Goal: Navigation & Orientation: Find specific page/section

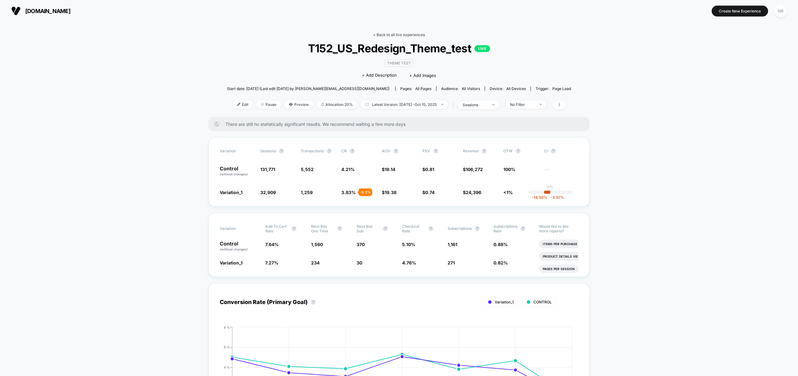
click at [393, 35] on link "< Back to all live experiences" at bounding box center [399, 34] width 52 height 5
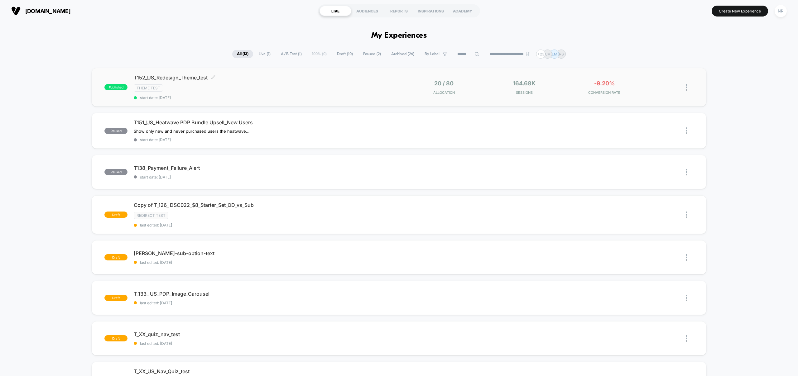
click at [352, 93] on div "T152_US_Redesign_Theme_test Click to edit experience details Click to edit expe…" at bounding box center [266, 87] width 265 height 26
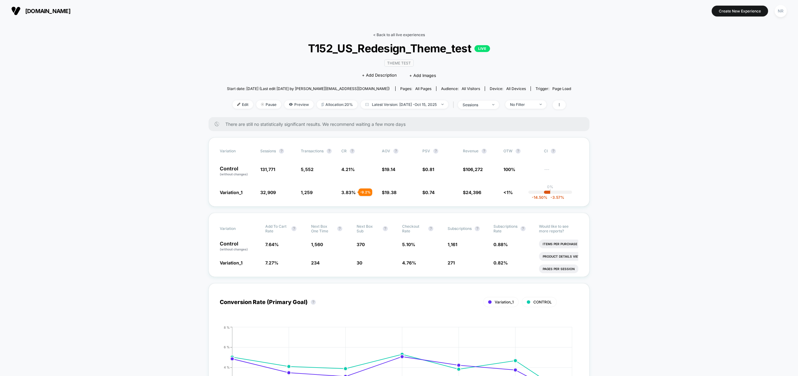
click at [410, 35] on link "< Back to all live experiences" at bounding box center [399, 34] width 52 height 5
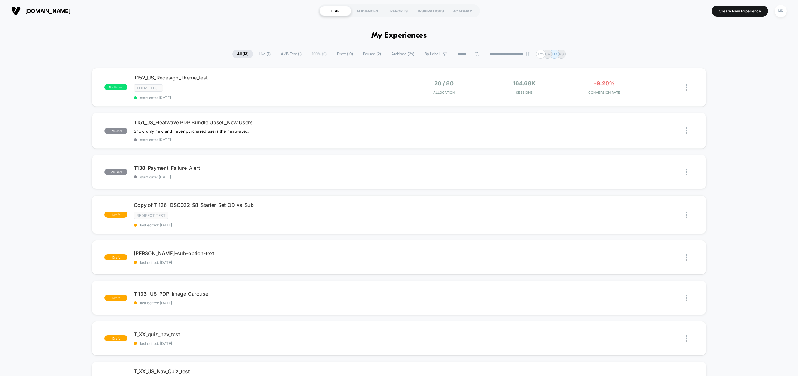
click at [50, 14] on button "[DOMAIN_NAME] [URL][DOMAIN_NAME]" at bounding box center [40, 11] width 63 height 10
click at [780, 12] on div "NR" at bounding box center [781, 11] width 12 height 12
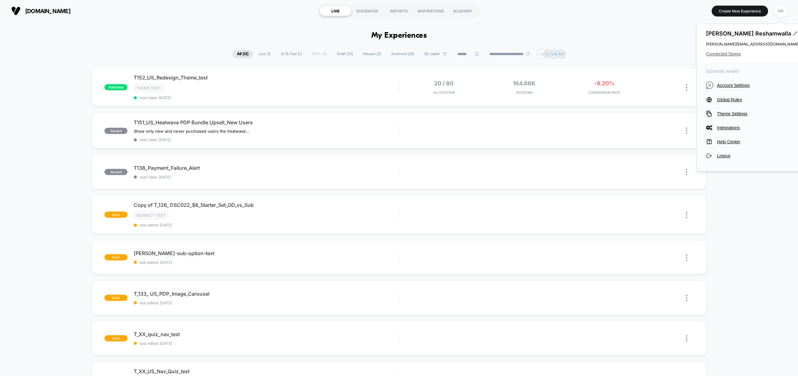
click at [736, 55] on span "Connected Stores" at bounding box center [753, 53] width 94 height 5
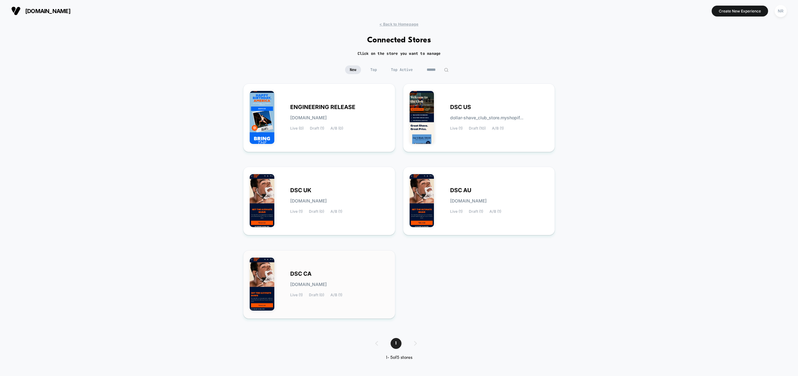
click at [337, 290] on div "DSC CA [DOMAIN_NAME] Live (1) Draft (0) A/B (1)" at bounding box center [339, 285] width 98 height 26
